Goal: Task Accomplishment & Management: Use online tool/utility

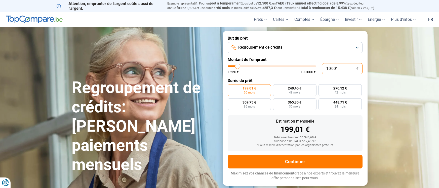
drag, startPoint x: 345, startPoint y: 70, endPoint x: 307, endPoint y: 65, distance: 37.8
click at [308, 65] on div "10 001 € 1 250 € 100 000 €" at bounding box center [294, 68] width 135 height 11
type input "10000"
radio input "true"
type input "3"
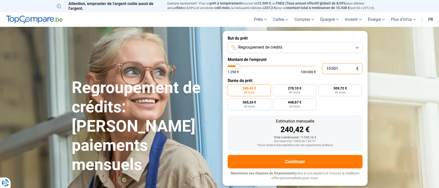
type input "1250"
type input "1 250"
type input "1250"
radio input "true"
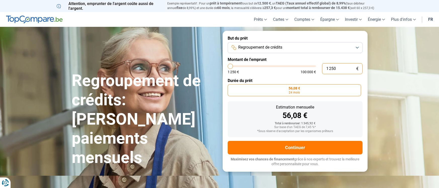
type input "12 505"
type input "12500"
type input "125 050"
type input "100000"
type input "100 000"
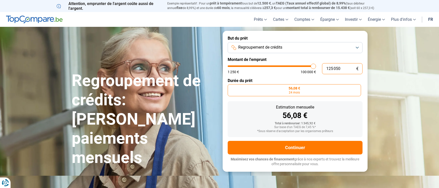
type input "100000"
radio input "false"
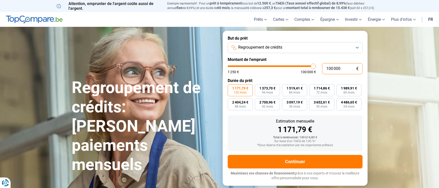
drag, startPoint x: 340, startPoint y: 68, endPoint x: 321, endPoint y: 68, distance: 18.8
click at [322, 68] on input "100 000" at bounding box center [342, 68] width 40 height 11
type input "3"
type input "1250"
type input "35"
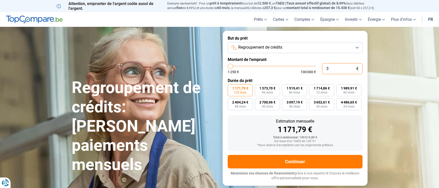
type input "1250"
type input "350"
type input "1250"
type input "3 500"
type input "3500"
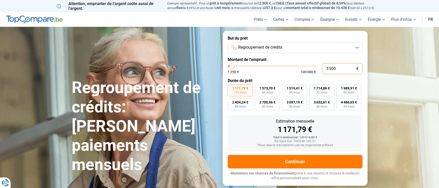
type input "35 000"
type input "35000"
click at [249, 138] on div "Total à rembourser: 49 215,60 €" at bounding box center [294, 138] width 127 height 4
drag, startPoint x: 220, startPoint y: 187, endPoint x: 220, endPoint y: 184, distance: 3.5
click at [220, 184] on section "Regroupement de crédits: [PERSON_NAME] paiements mensuels Regroupement de crédi…" at bounding box center [219, 108] width 439 height 163
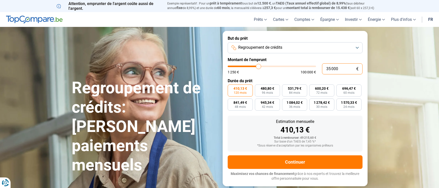
drag, startPoint x: 338, startPoint y: 68, endPoint x: 312, endPoint y: 65, distance: 26.1
click at [312, 65] on div "35 000 € 1 250 € 100 000 €" at bounding box center [294, 68] width 135 height 11
type input "2"
type input "1250"
type input "20"
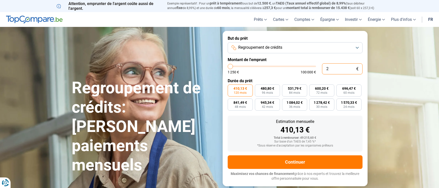
type input "1250"
type input "200"
type input "1250"
type input "2 000"
type input "2000"
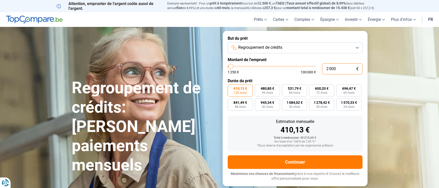
type input "20 000"
type input "20000"
radio input "true"
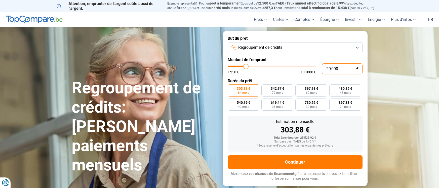
type input "20 000"
